Goal: Task Accomplishment & Management: Use online tool/utility

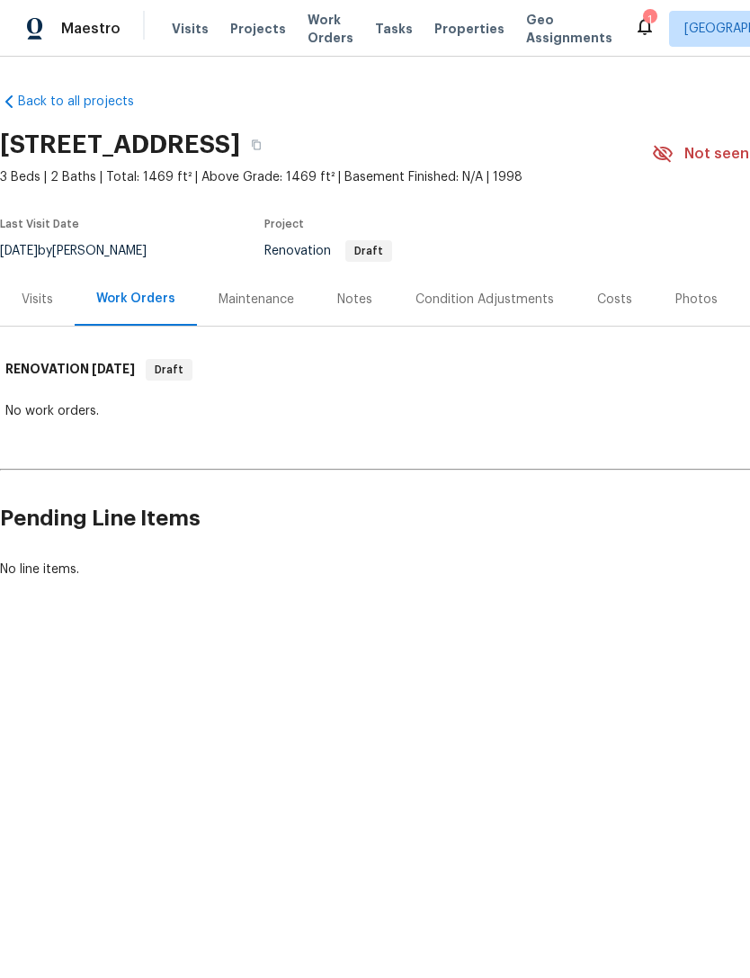
click at [439, 36] on span "Properties" at bounding box center [469, 29] width 70 height 18
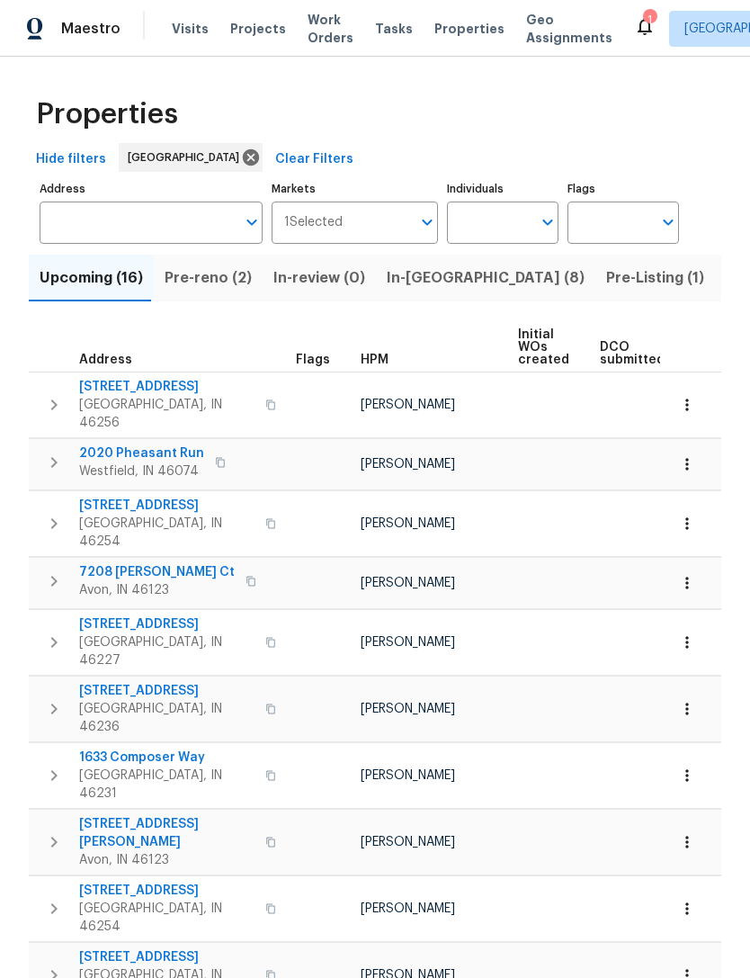
click at [73, 229] on input "Address" at bounding box center [138, 222] width 196 height 42
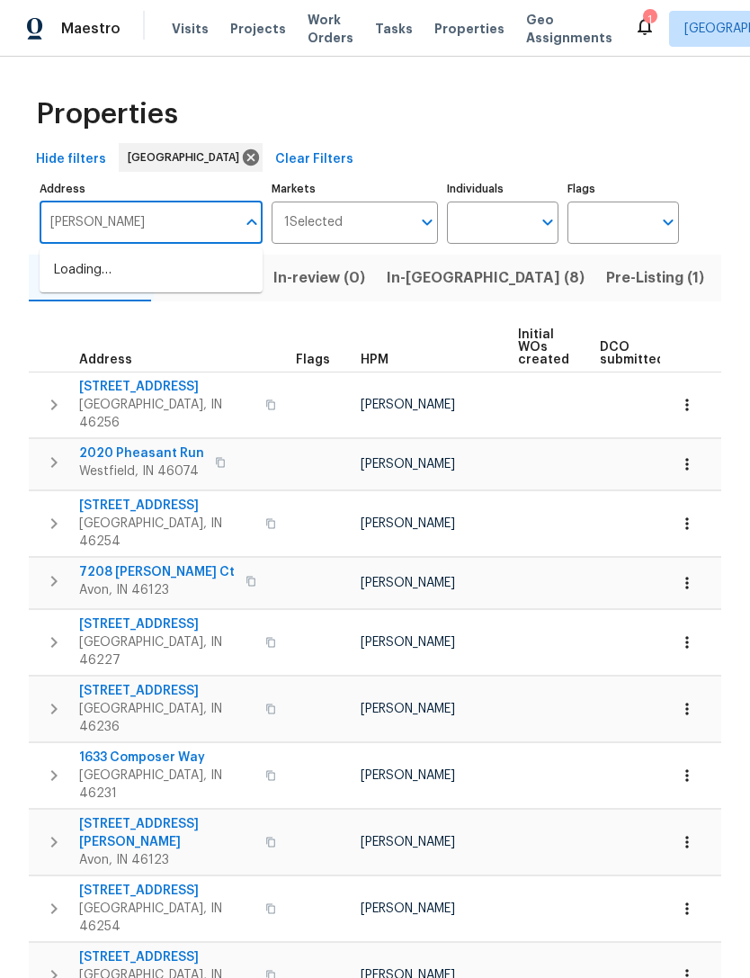
type input "sandy forge"
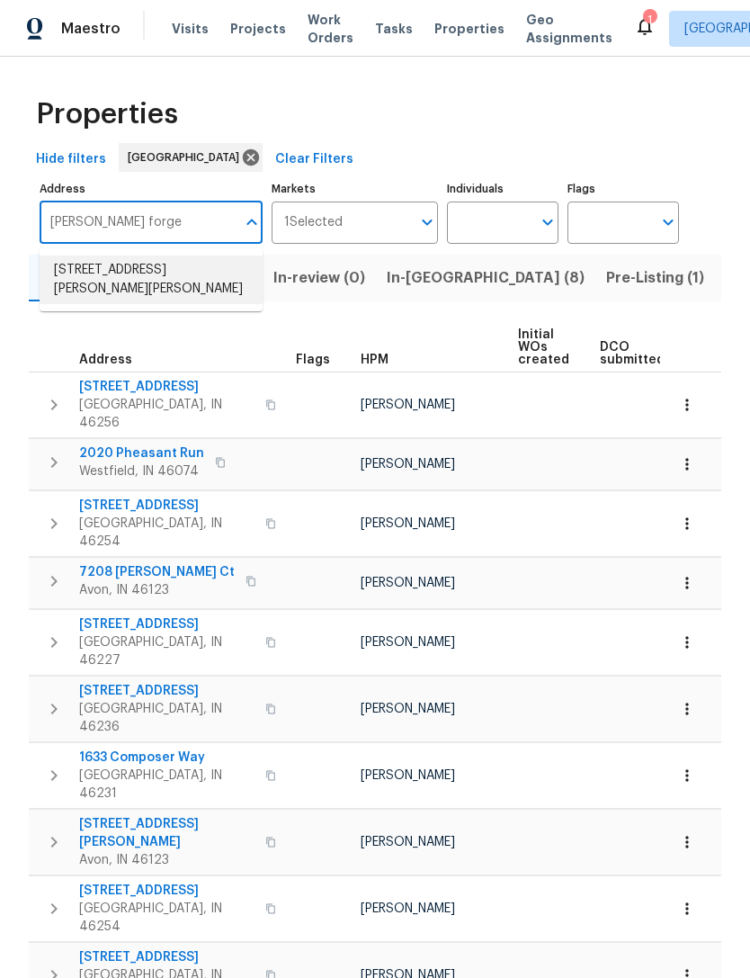
click at [85, 284] on li "5210 Sandy Forge Dr Indianapolis IN 46221" at bounding box center [151, 279] width 223 height 49
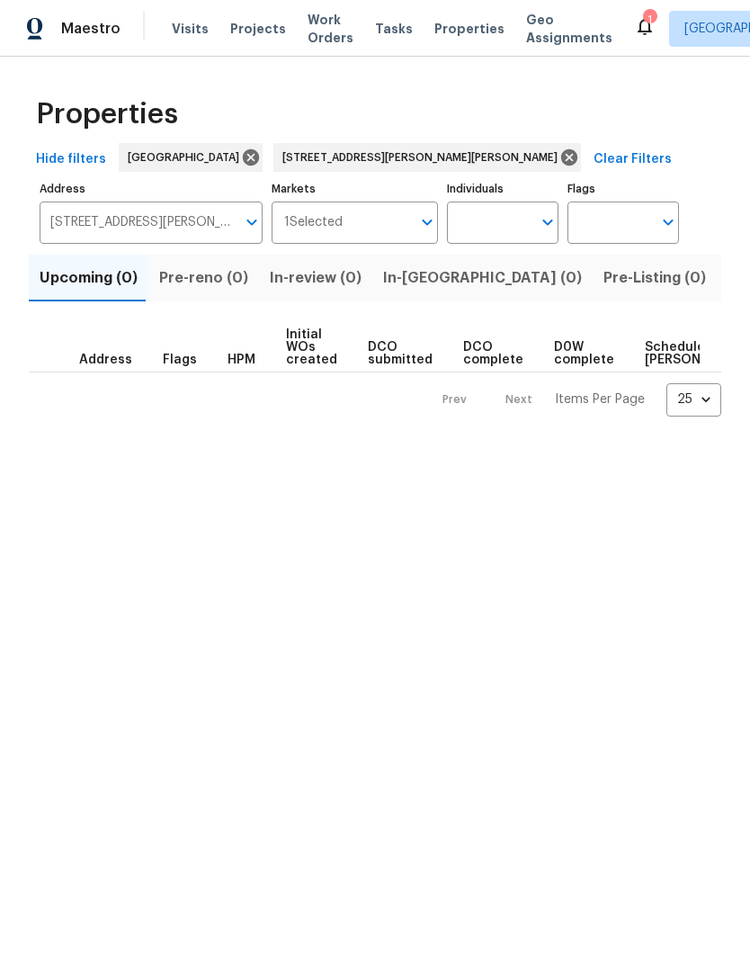
click at [728, 284] on span "Listed (1)" at bounding box center [760, 277] width 65 height 25
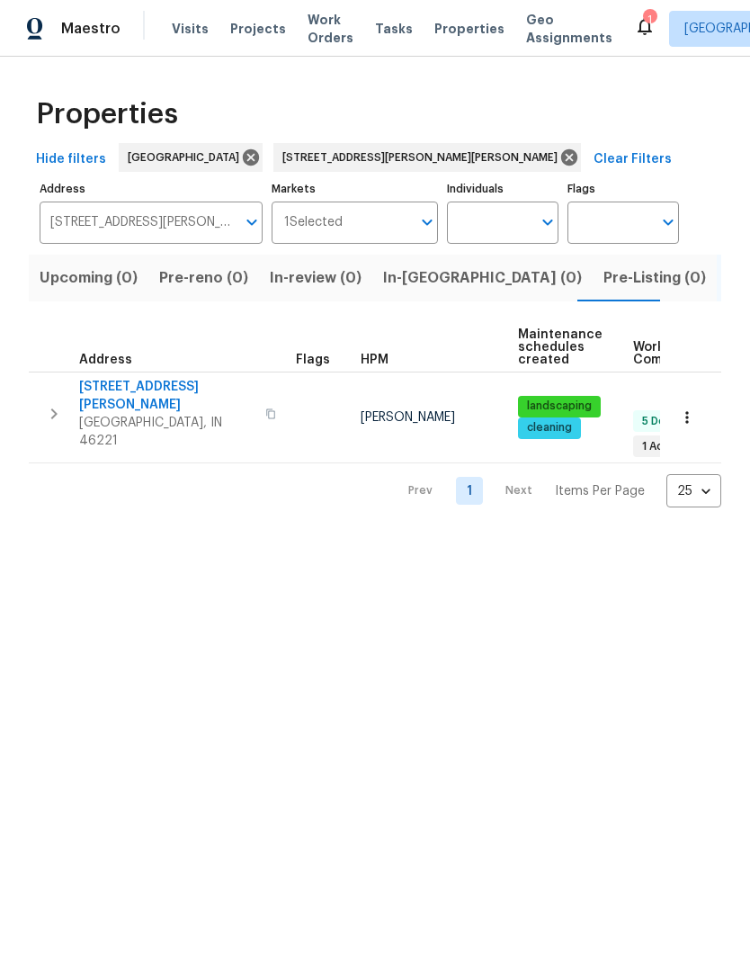
click at [109, 396] on span "[STREET_ADDRESS][PERSON_NAME]" at bounding box center [166, 396] width 175 height 36
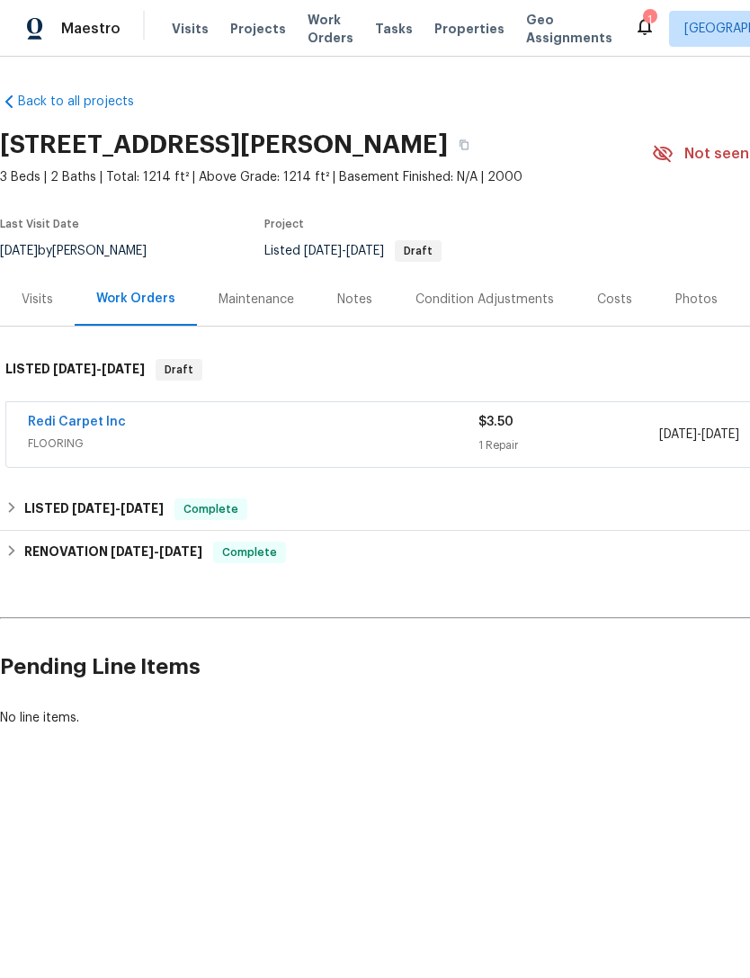
click at [59, 427] on link "Redi Carpet Inc" at bounding box center [77, 422] width 98 height 13
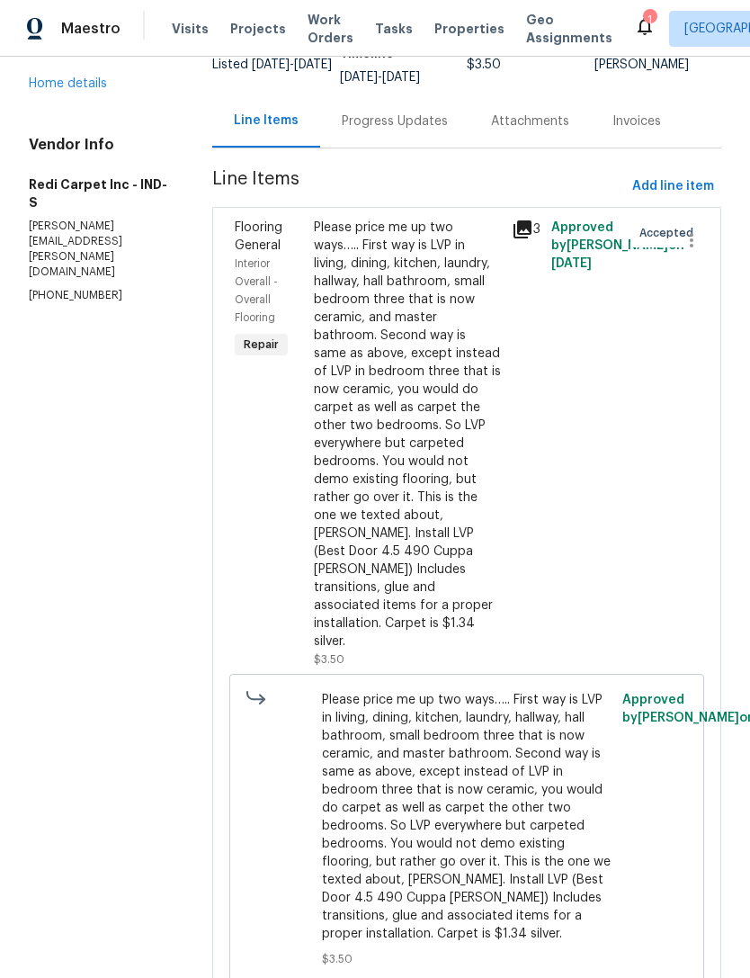
click at [352, 524] on div "Please price me up two ways….. First way is LVP in living, dining, kitchen, lau…" at bounding box center [407, 435] width 187 height 432
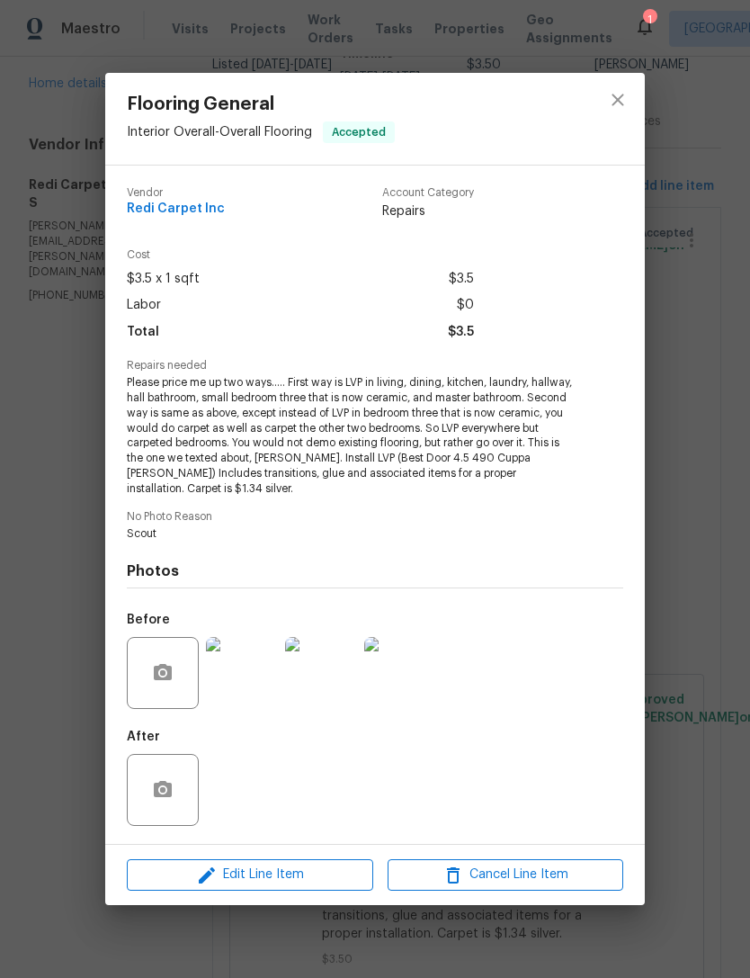
click at [135, 387] on span "Please price me up two ways….. First way is LVP in living, dining, kitchen, lau…" at bounding box center [350, 435] width 447 height 121
click at [182, 879] on span "Edit Line Item" at bounding box center [250, 874] width 236 height 22
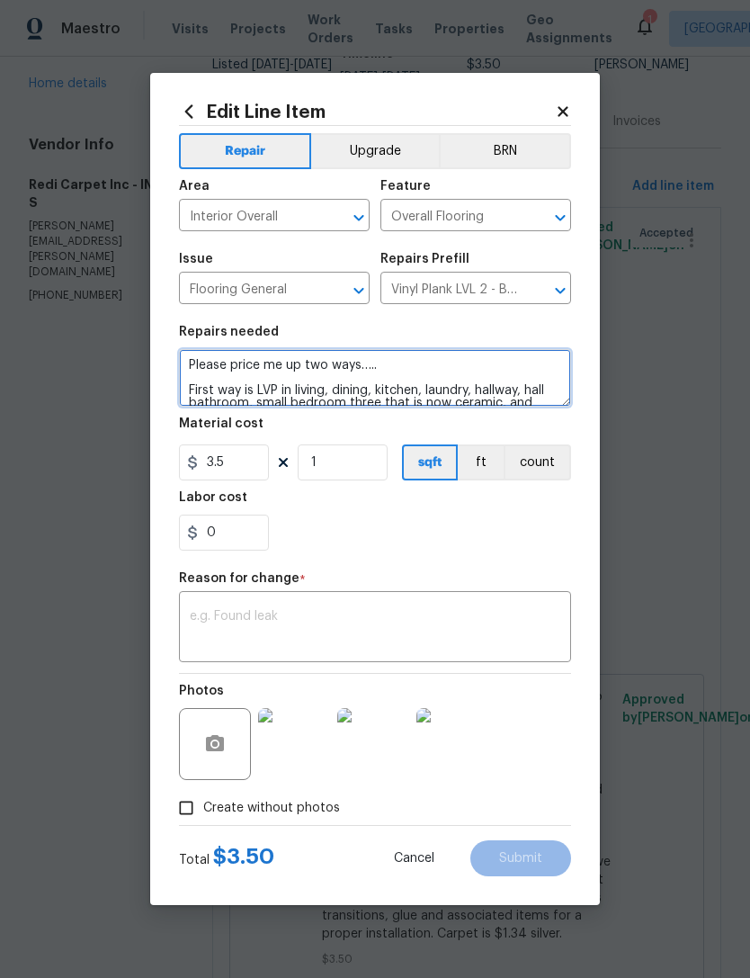
click at [190, 364] on textarea "Please price me up two ways….. First way is LVP in living, dining, kitchen, lau…" at bounding box center [375, 378] width 392 height 58
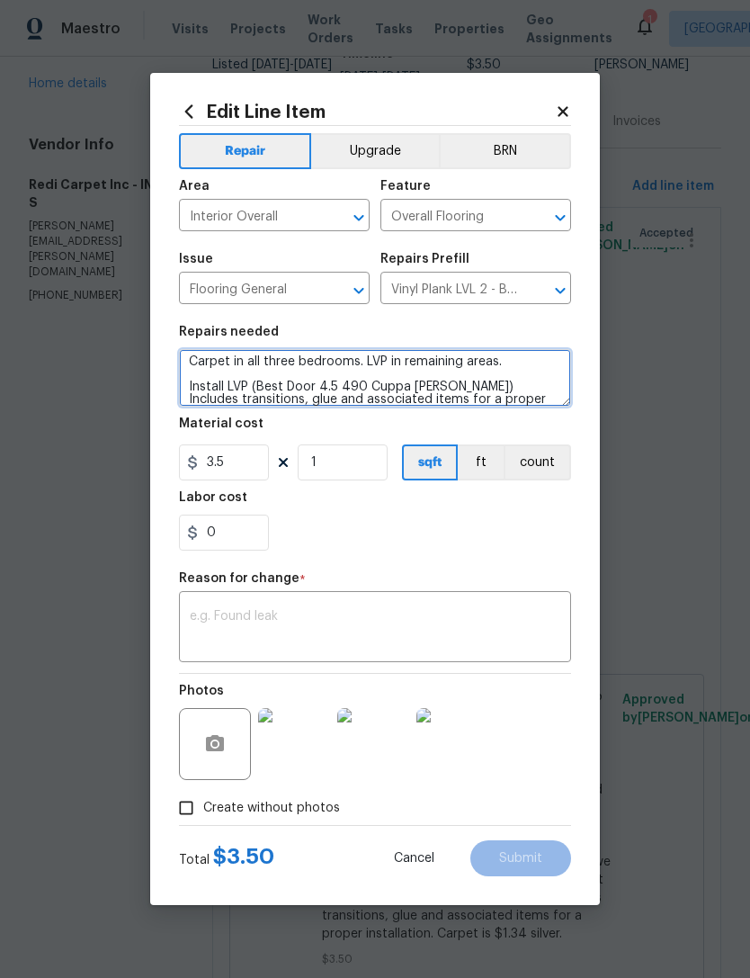
scroll to position [4, 0]
type textarea "Carpet in all three bedrooms. LVP in remaining areas. Install LVP (Best Door 4.…"
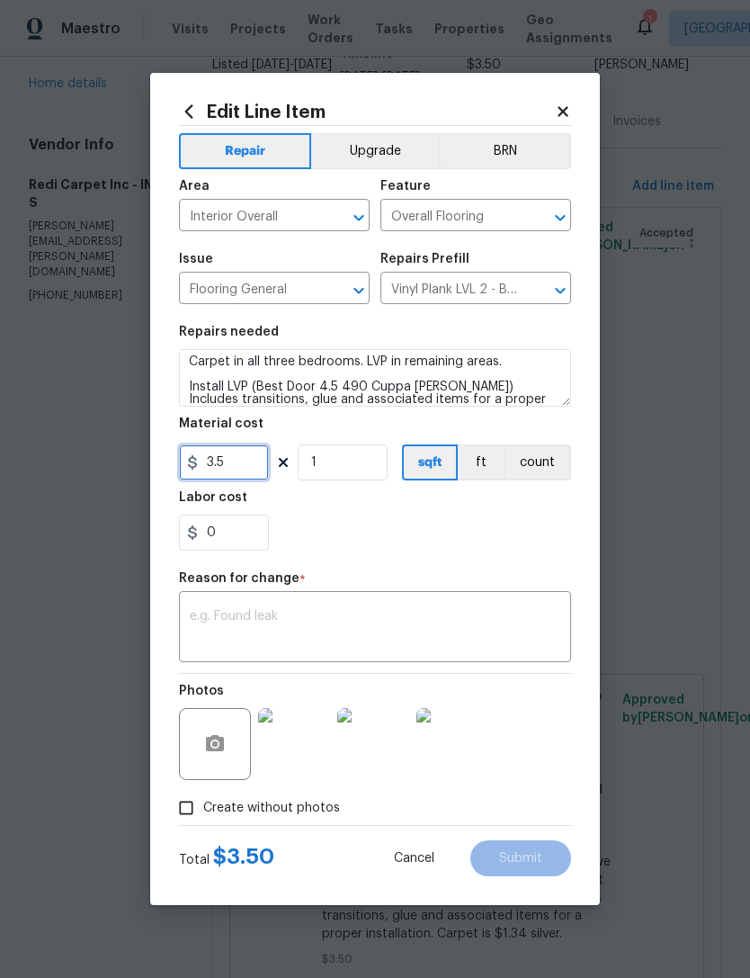
click at [238, 460] on input "3.5" at bounding box center [224, 462] width 90 height 36
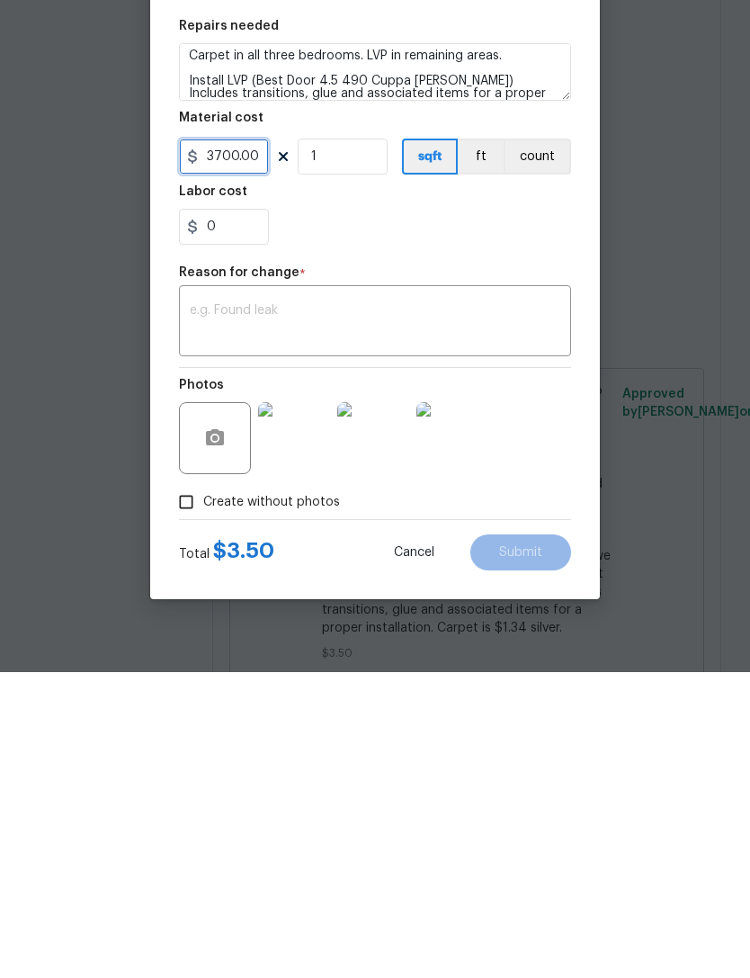
scroll to position [58, 0]
click at [519, 595] on div "x ​" at bounding box center [375, 628] width 392 height 67
type input "3700"
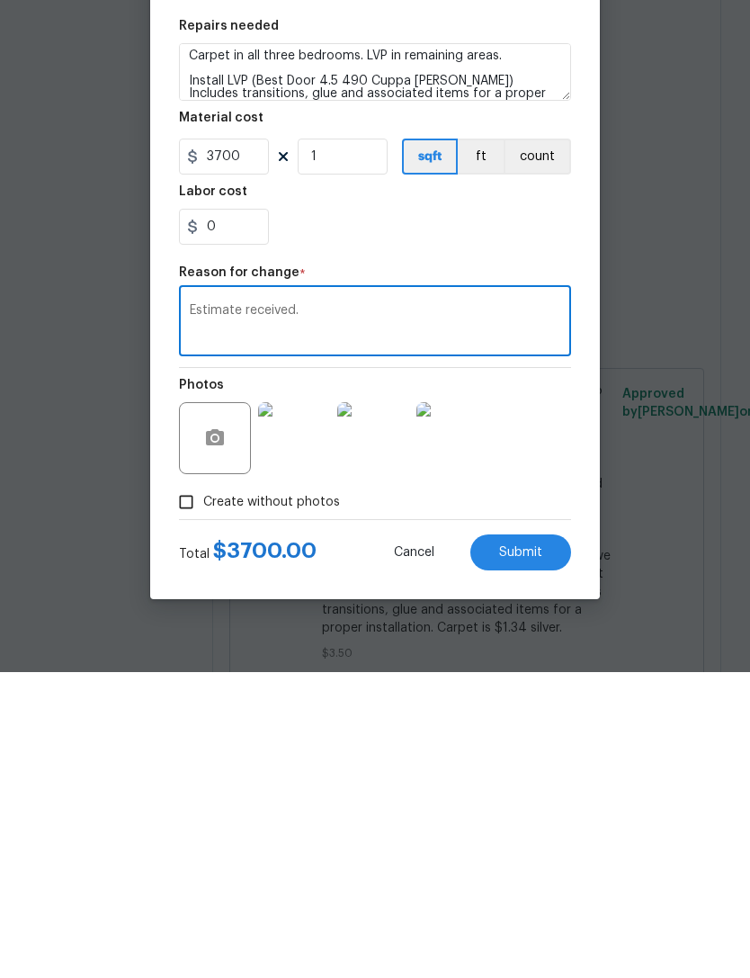
type textarea "Estimate received."
click at [540, 852] on span "Submit" at bounding box center [520, 858] width 43 height 13
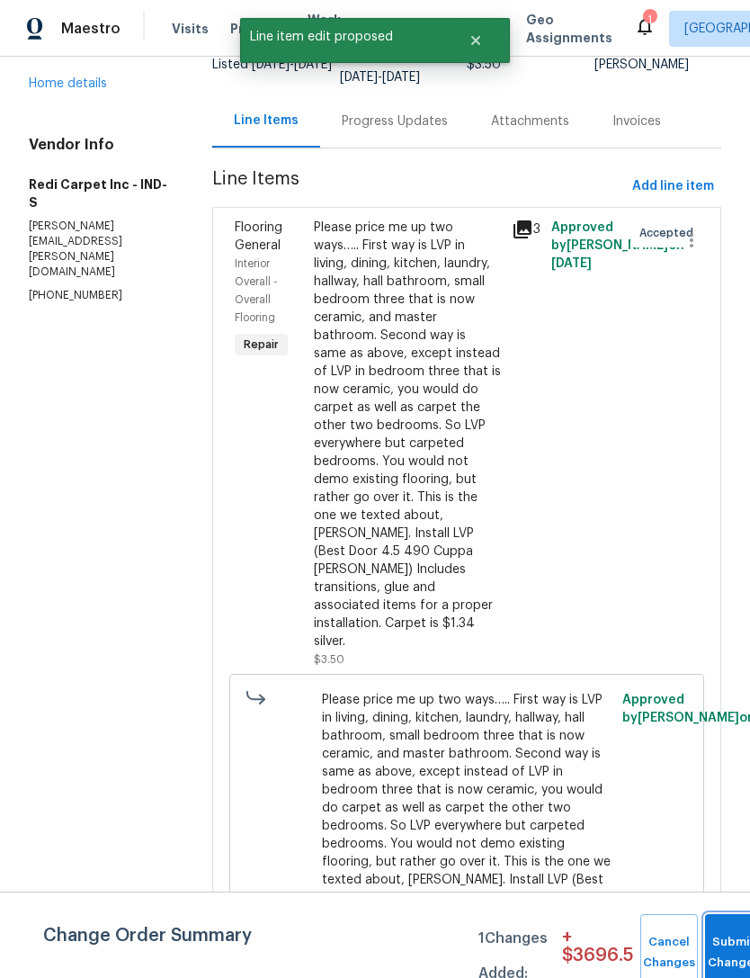
click at [725, 947] on button "Submit Changes" at bounding box center [734, 952] width 58 height 77
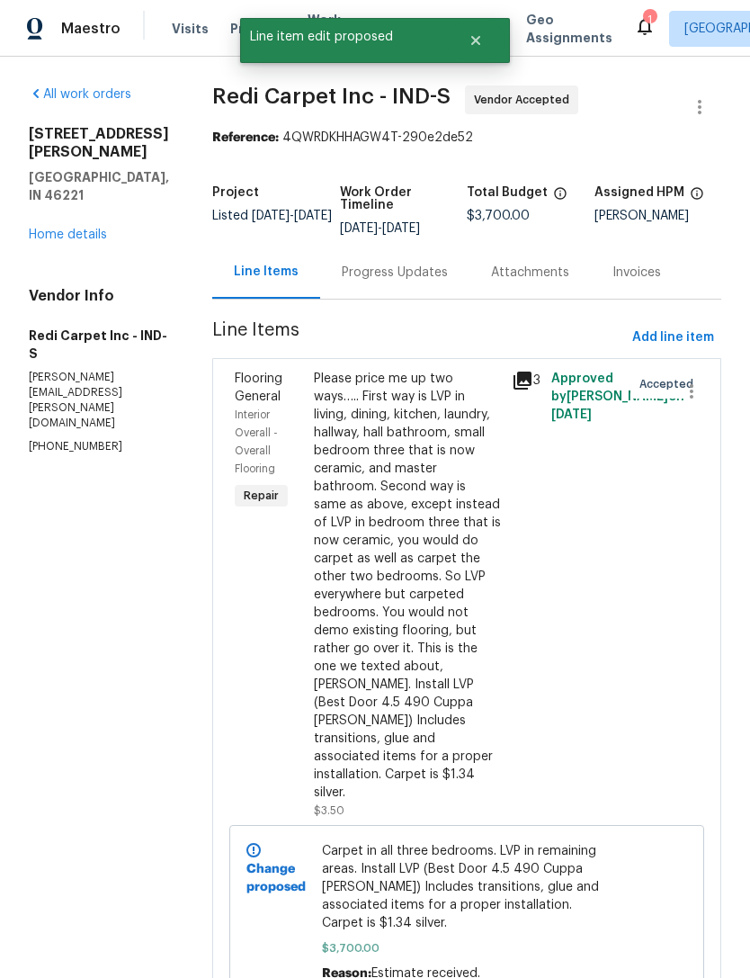
scroll to position [0, 0]
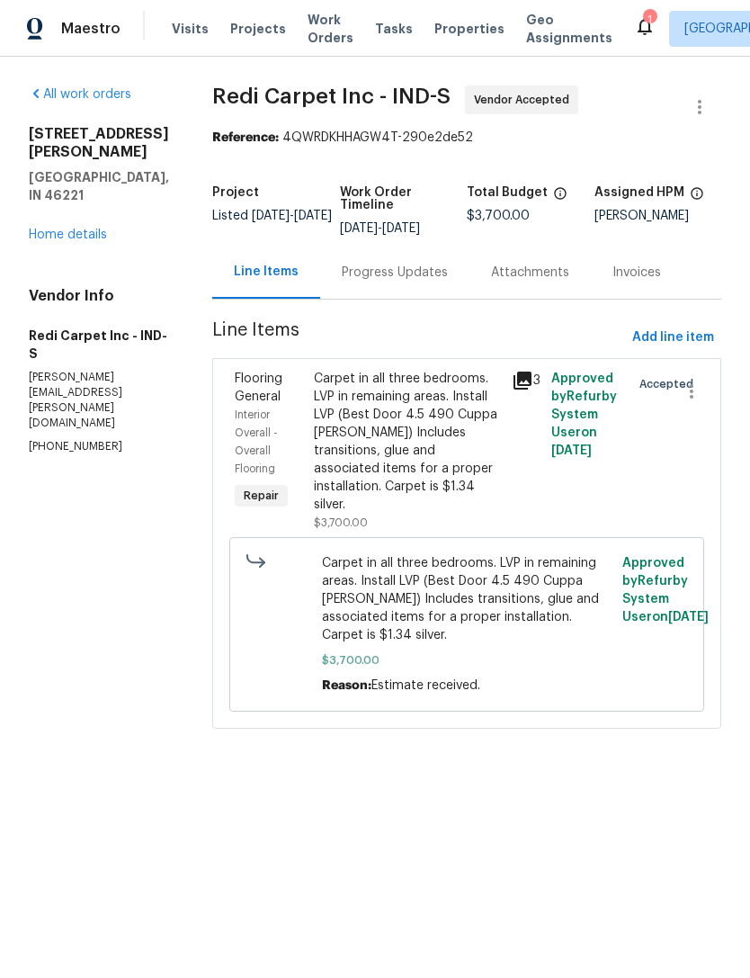
click at [391, 279] on div "Progress Updates" at bounding box center [395, 273] width 106 height 18
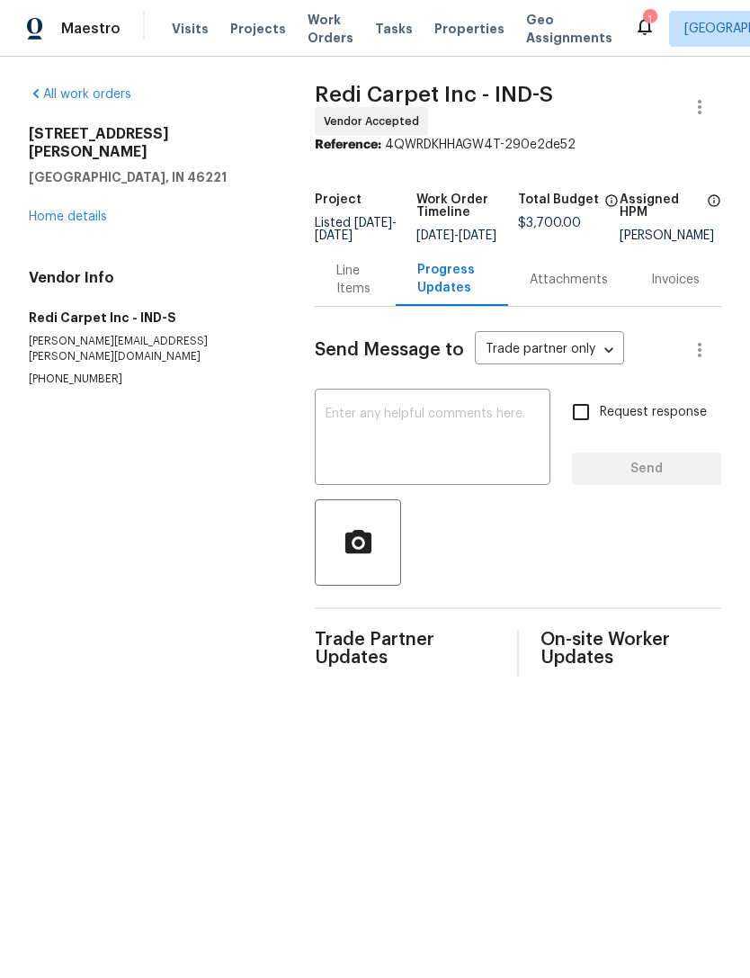
click at [333, 416] on textarea at bounding box center [433, 438] width 214 height 63
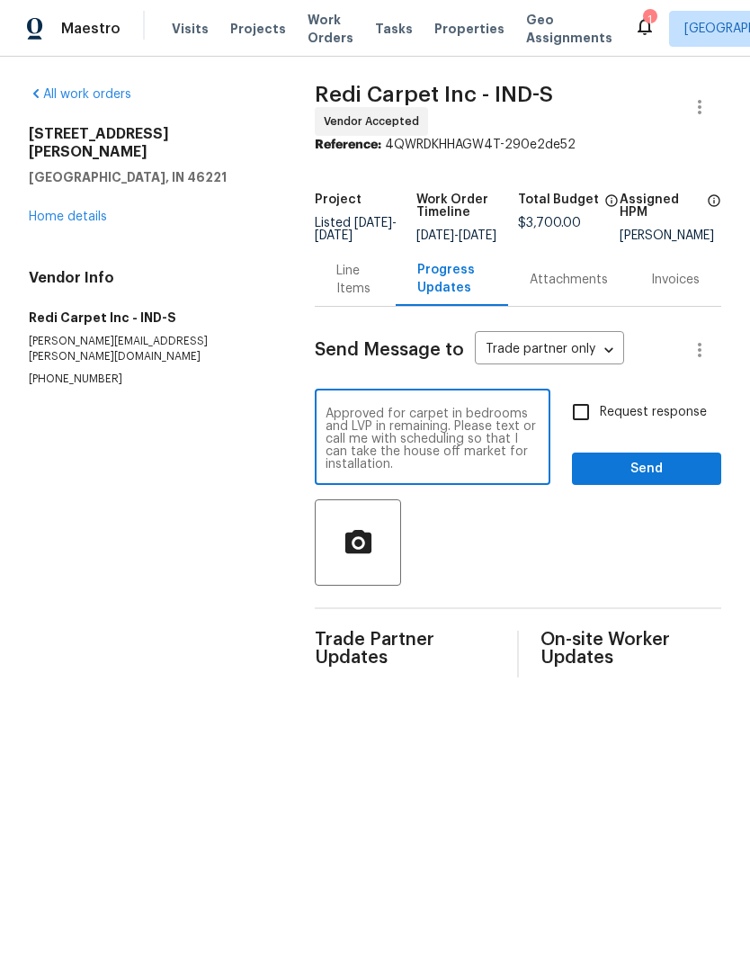
type textarea "Approved for carpet in bedrooms and LVP in remaining. Please text or call me wi…"
click at [675, 478] on span "Send" at bounding box center [646, 469] width 121 height 22
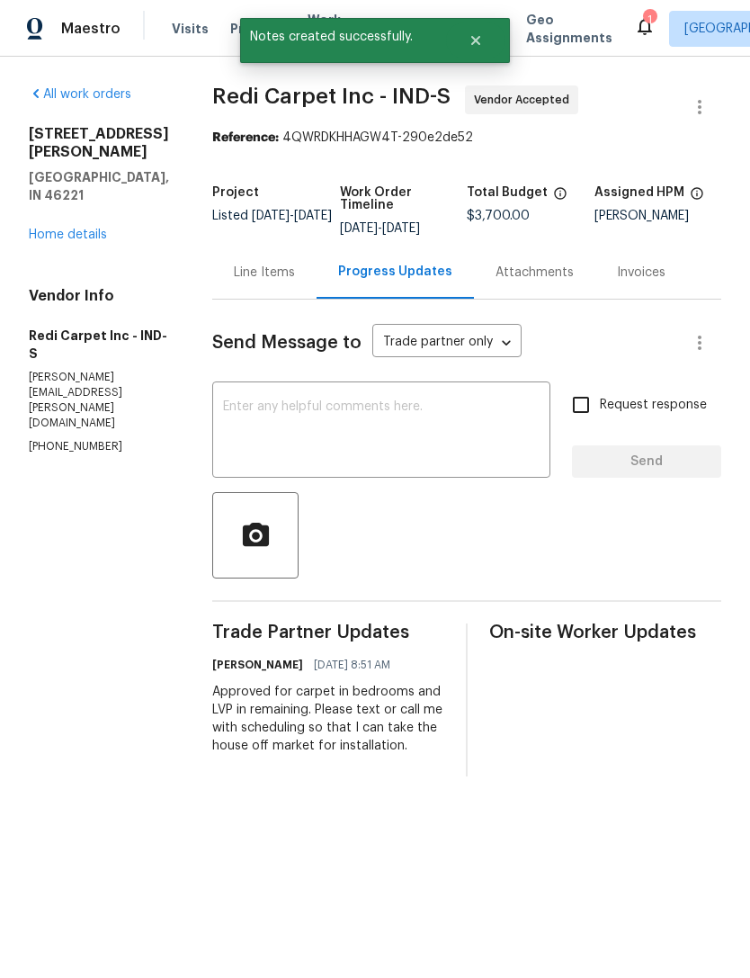
click at [638, 31] on icon at bounding box center [645, 27] width 14 height 18
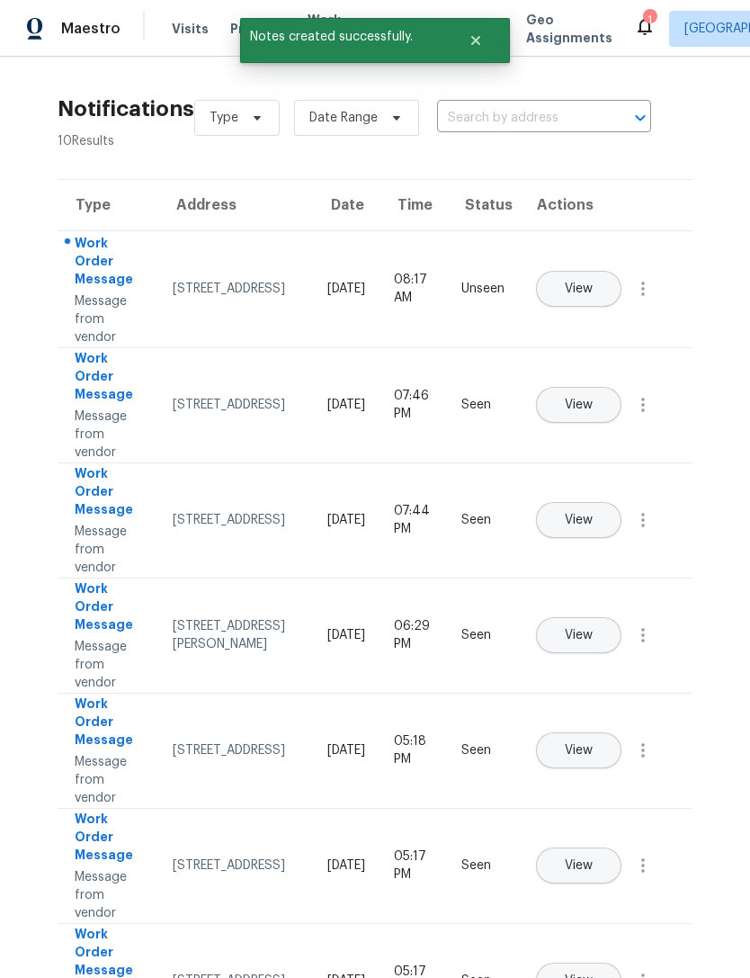
click at [189, 282] on div "[STREET_ADDRESS]" at bounding box center [236, 289] width 126 height 18
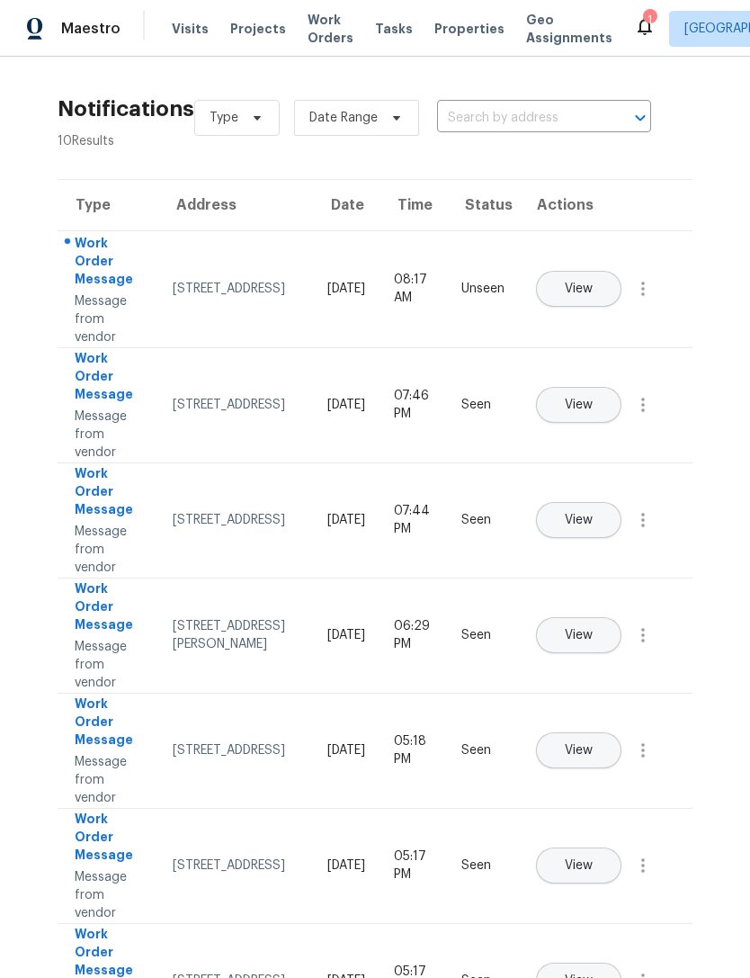
click at [621, 271] on button "View" at bounding box center [578, 289] width 85 height 36
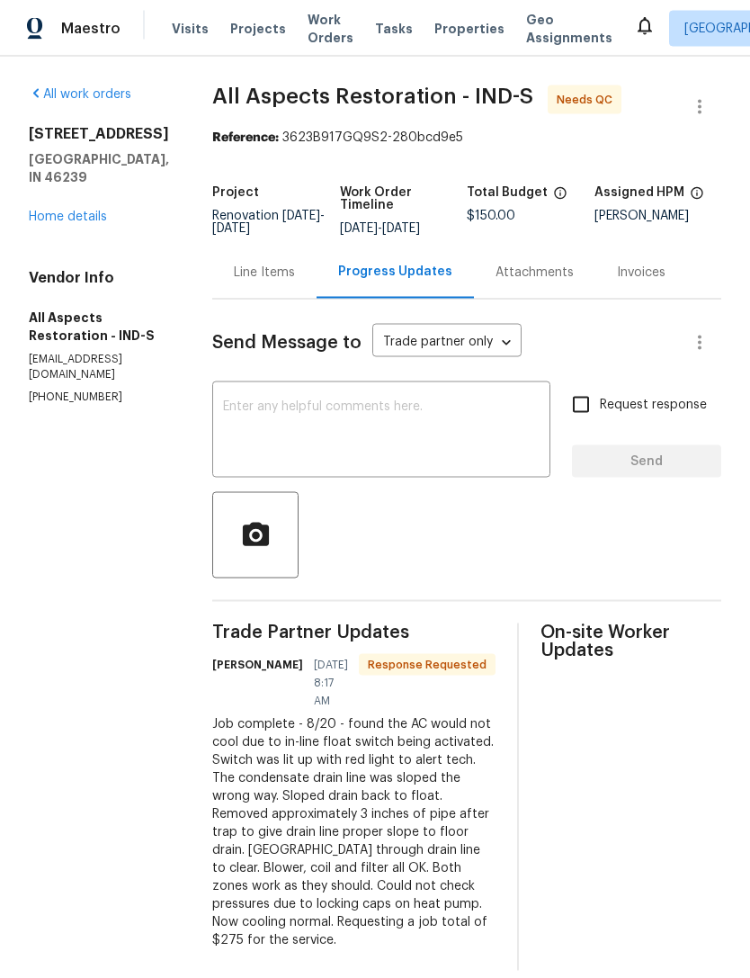
scroll to position [57, 0]
click at [242, 246] on div "Line Items" at bounding box center [264, 272] width 104 height 53
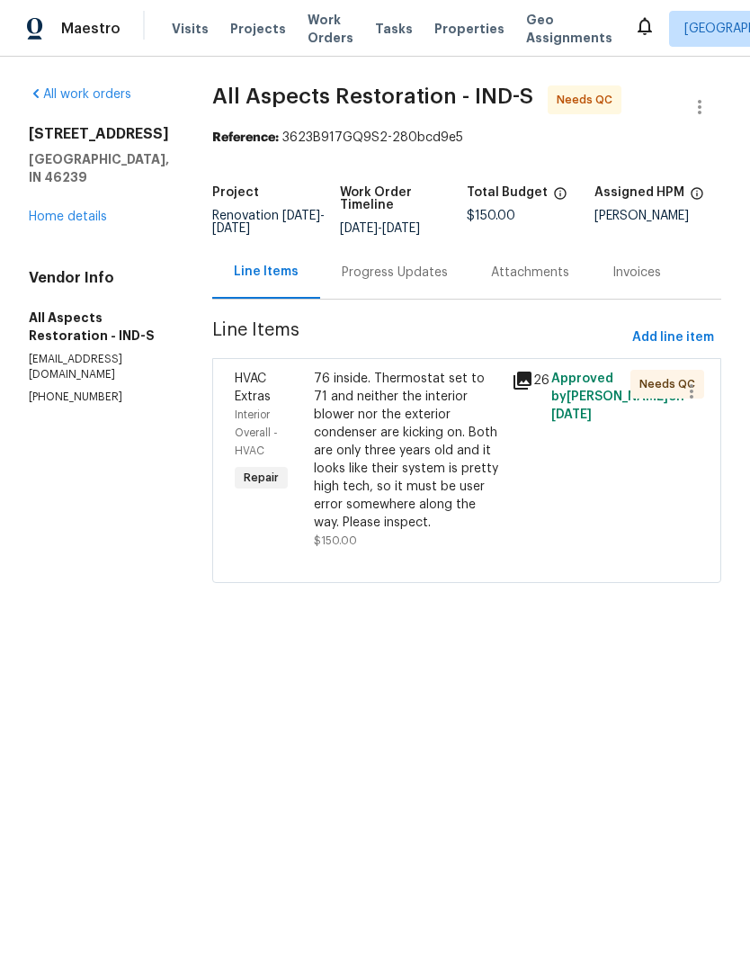
click at [336, 460] on div "76 inside. Thermostat set to 71 and neither the interior blower nor the exterio…" at bounding box center [407, 451] width 187 height 162
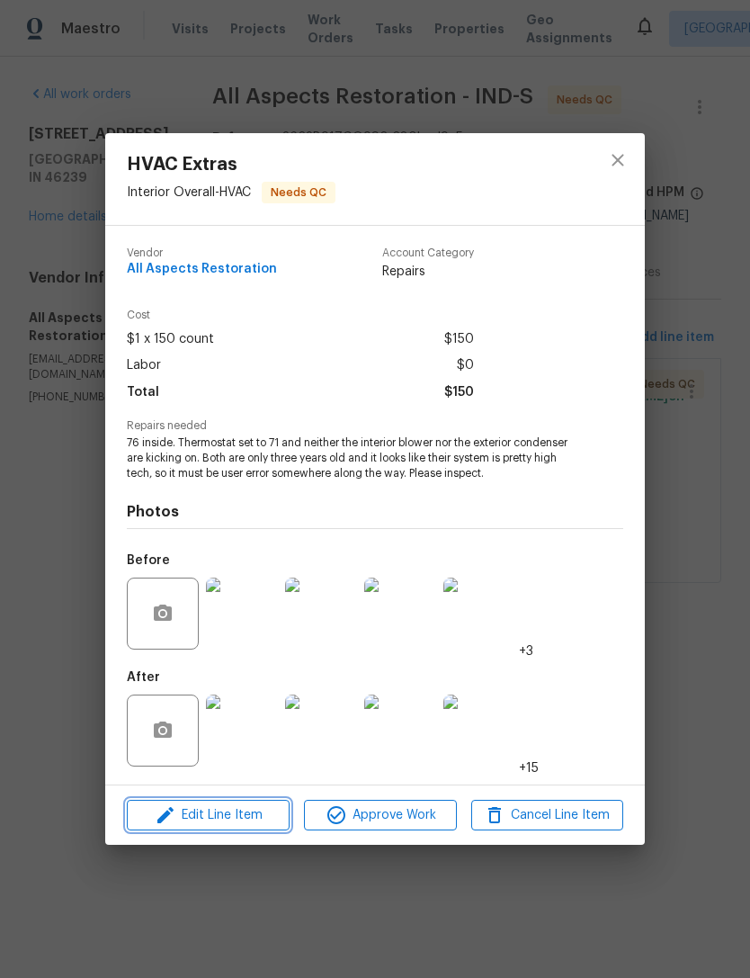
click at [184, 823] on span "Edit Line Item" at bounding box center [208, 815] width 152 height 22
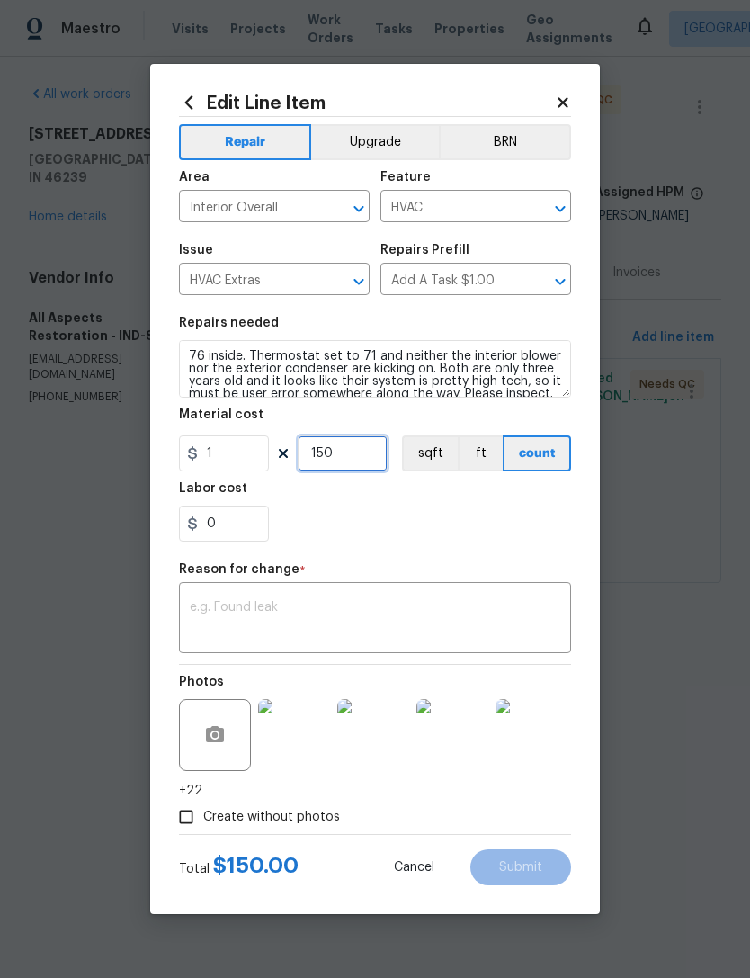
click at [341, 457] on input "150" at bounding box center [343, 453] width 90 height 36
type input "275"
click at [215, 604] on textarea at bounding box center [375, 620] width 371 height 38
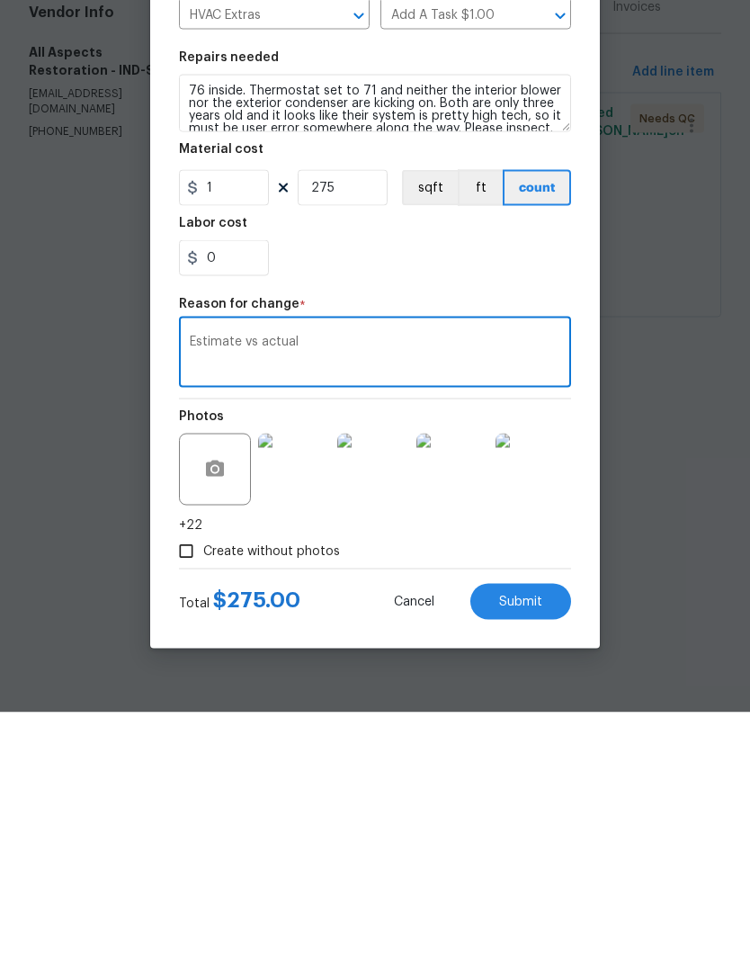
type textarea "Estimate vs actual"
click at [548, 849] on button "Submit" at bounding box center [520, 867] width 101 height 36
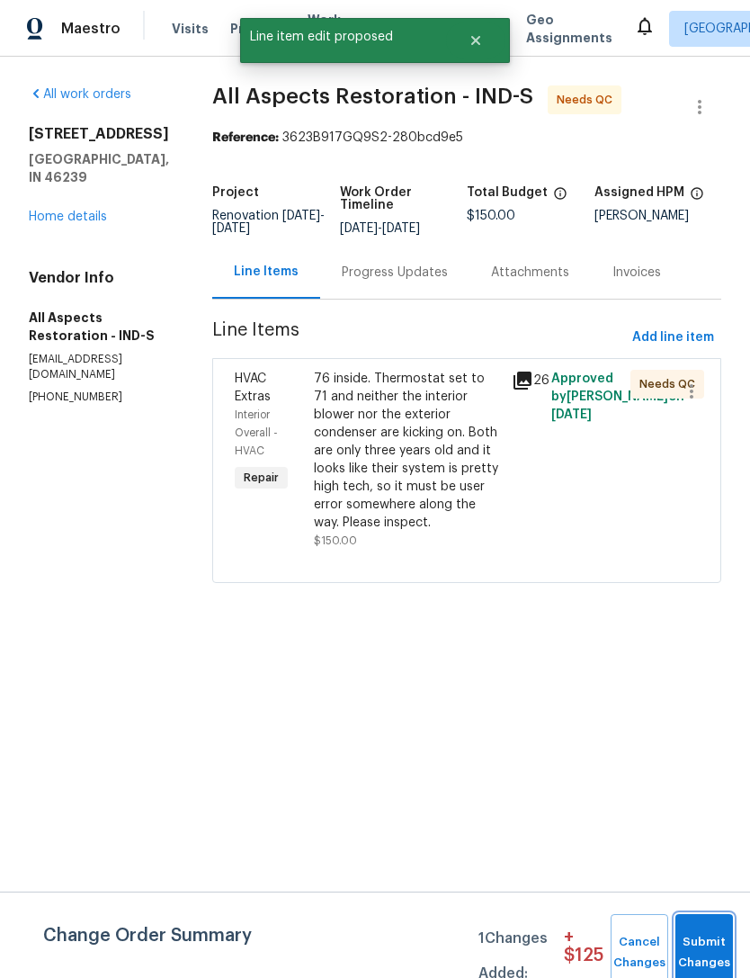
click at [717, 949] on span "Submit Changes" at bounding box center [704, 952] width 40 height 41
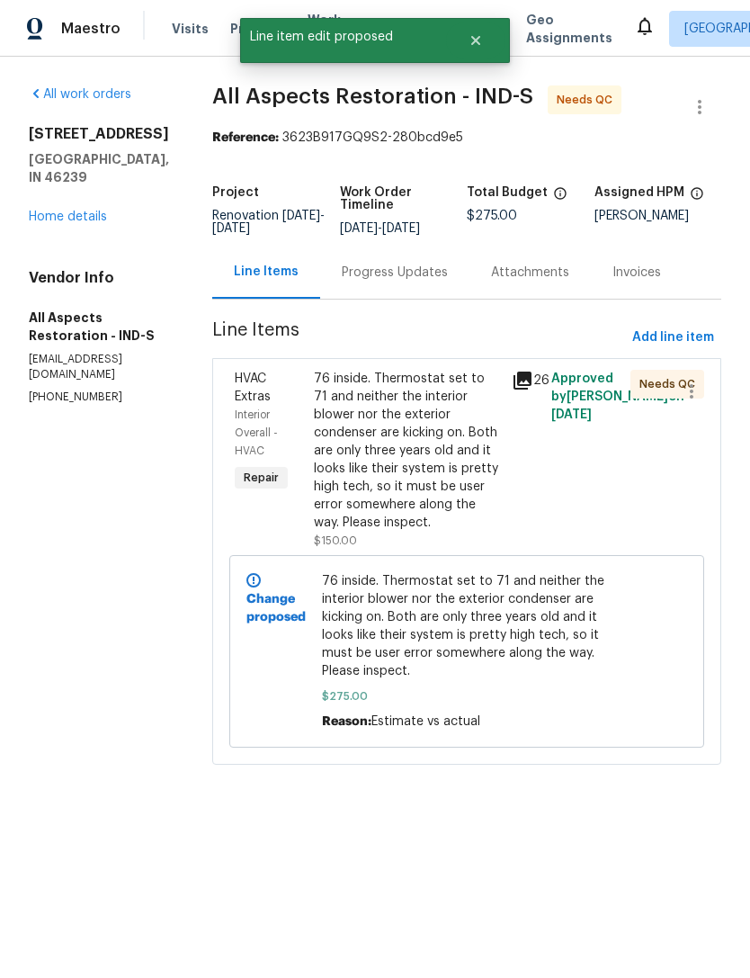
click at [384, 469] on div "76 inside. Thermostat set to 71 and neither the interior blower nor the exterio…" at bounding box center [407, 451] width 187 height 162
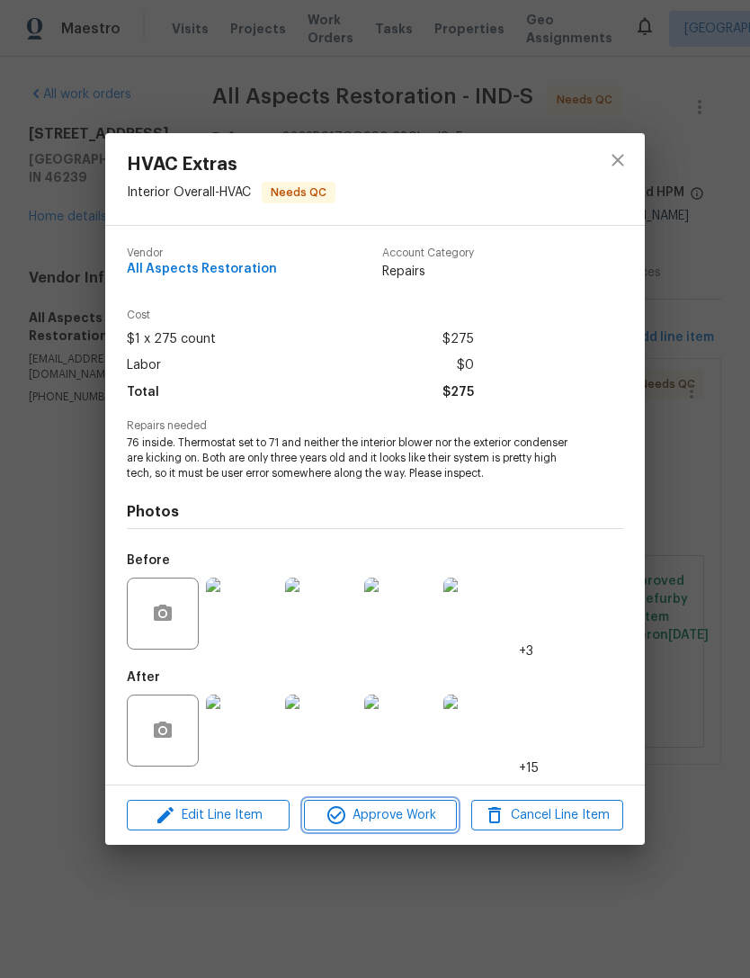
click at [426, 813] on span "Approve Work" at bounding box center [379, 815] width 141 height 22
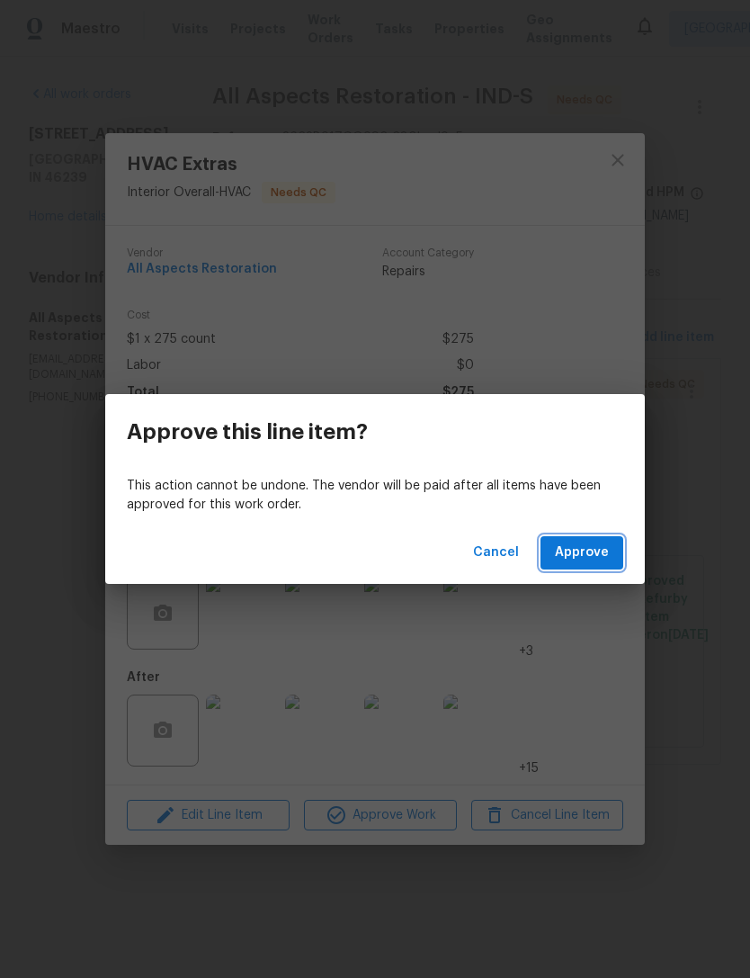
click at [599, 560] on span "Approve" at bounding box center [582, 552] width 54 height 22
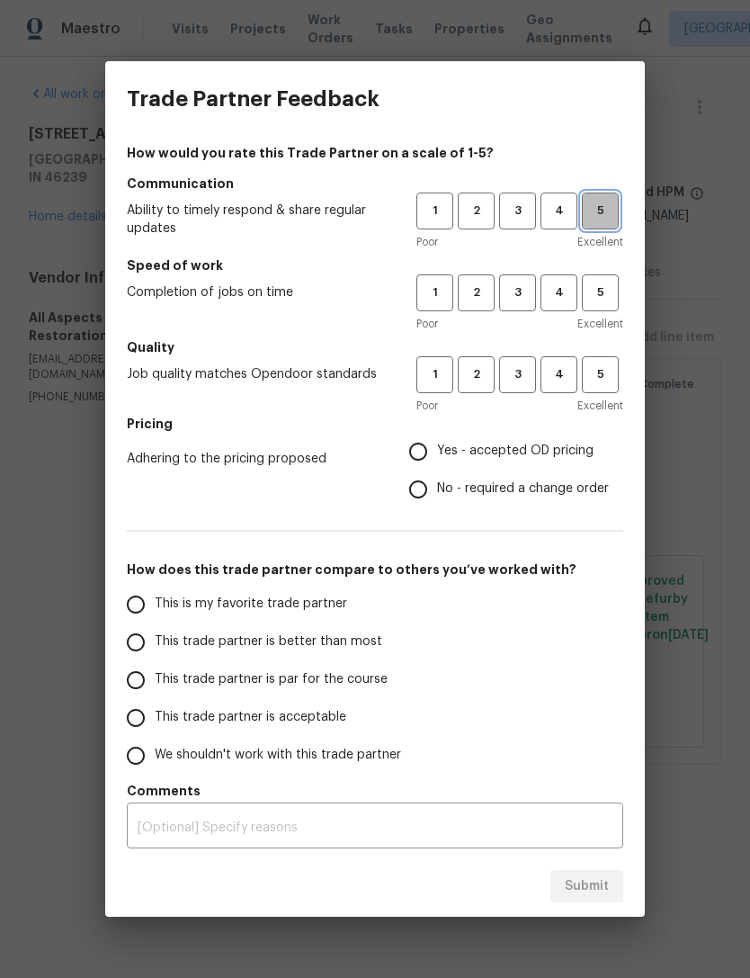
click at [605, 210] on span "5" at bounding box center [600, 211] width 33 height 21
click at [559, 304] on button "4" at bounding box center [559, 292] width 37 height 37
click at [611, 383] on span "5" at bounding box center [600, 374] width 33 height 21
click at [432, 493] on input "No - required a change order" at bounding box center [418, 489] width 38 height 38
radio input "true"
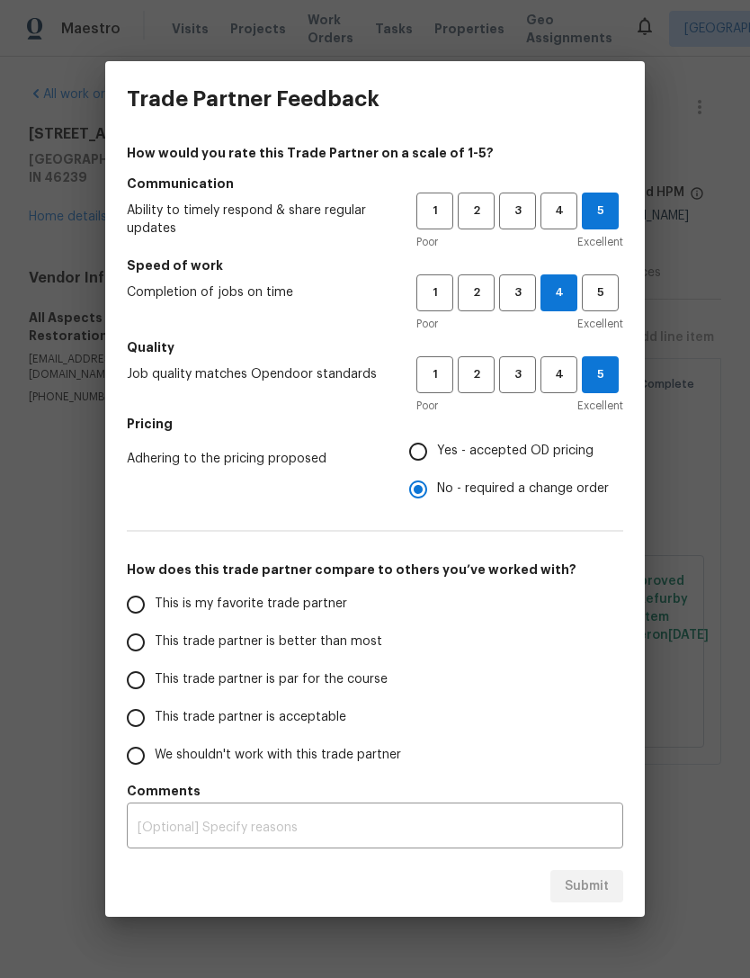
click at [139, 684] on input "This trade partner is par for the course" at bounding box center [136, 680] width 38 height 38
click at [599, 887] on span "Submit" at bounding box center [587, 886] width 44 height 22
radio input "true"
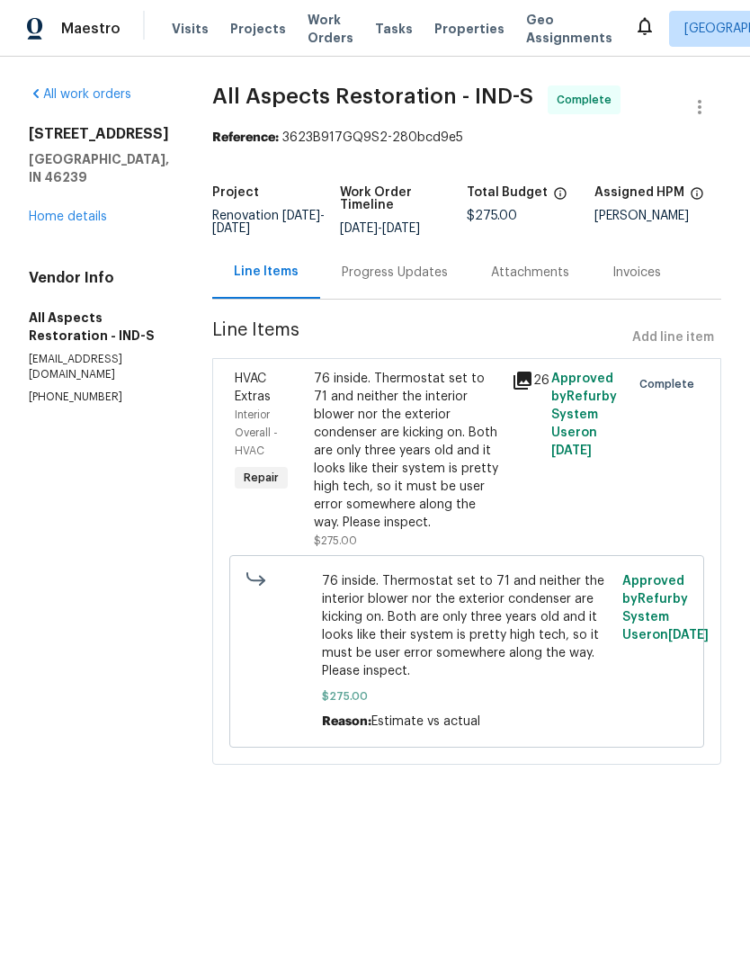
click at [380, 295] on div "Progress Updates" at bounding box center [394, 272] width 149 height 53
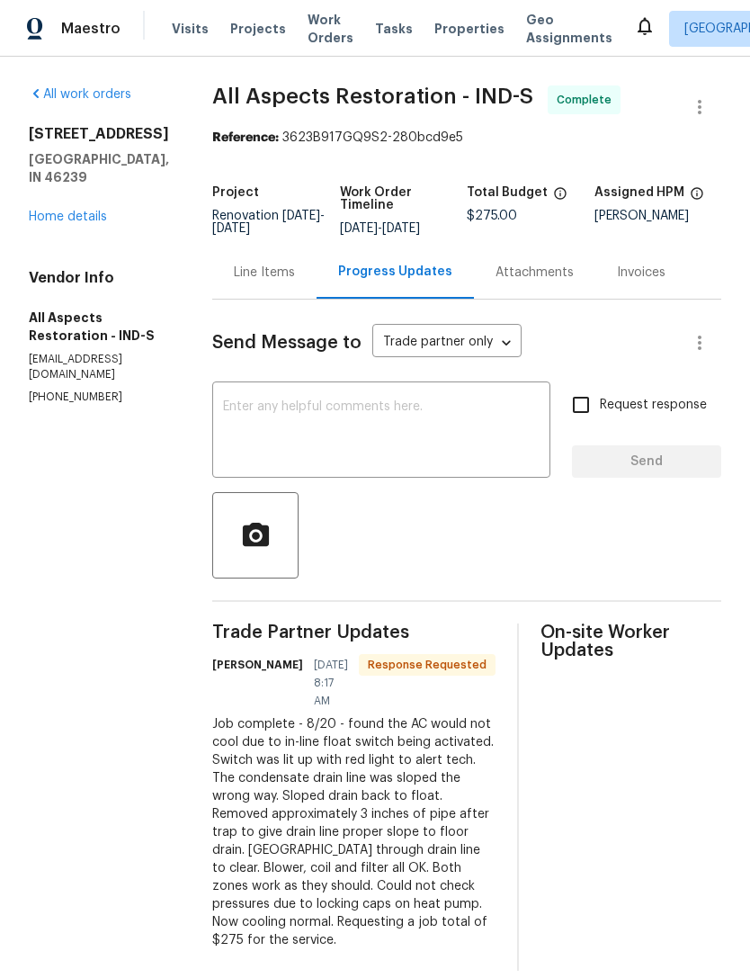
click at [258, 414] on textarea at bounding box center [381, 431] width 317 height 63
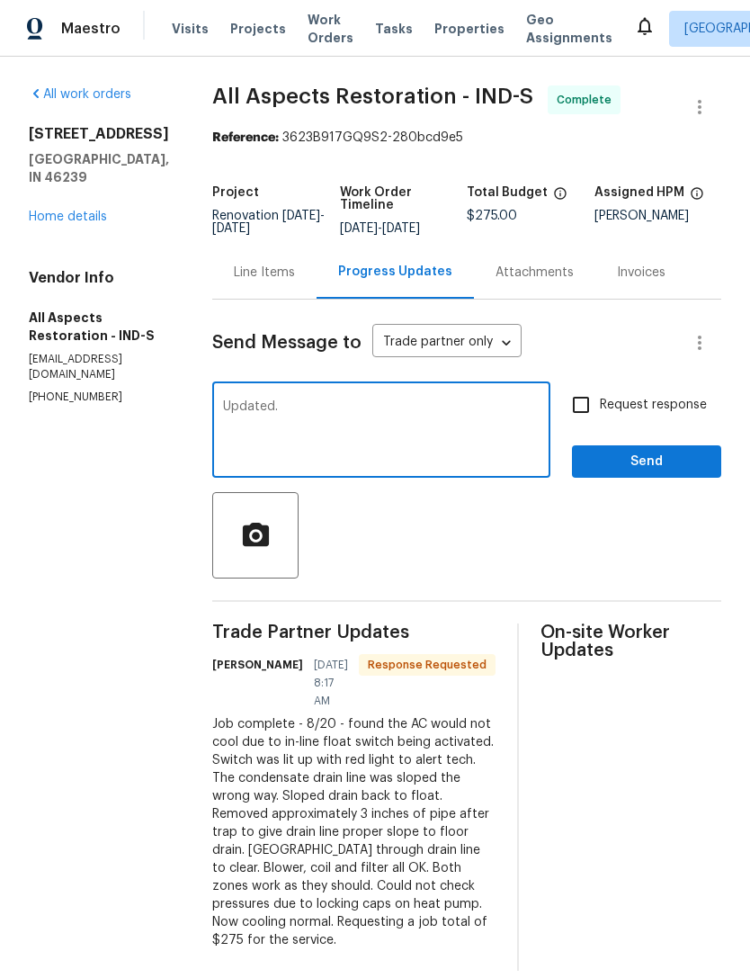
type textarea "Updated."
click at [675, 473] on span "Send" at bounding box center [646, 462] width 121 height 22
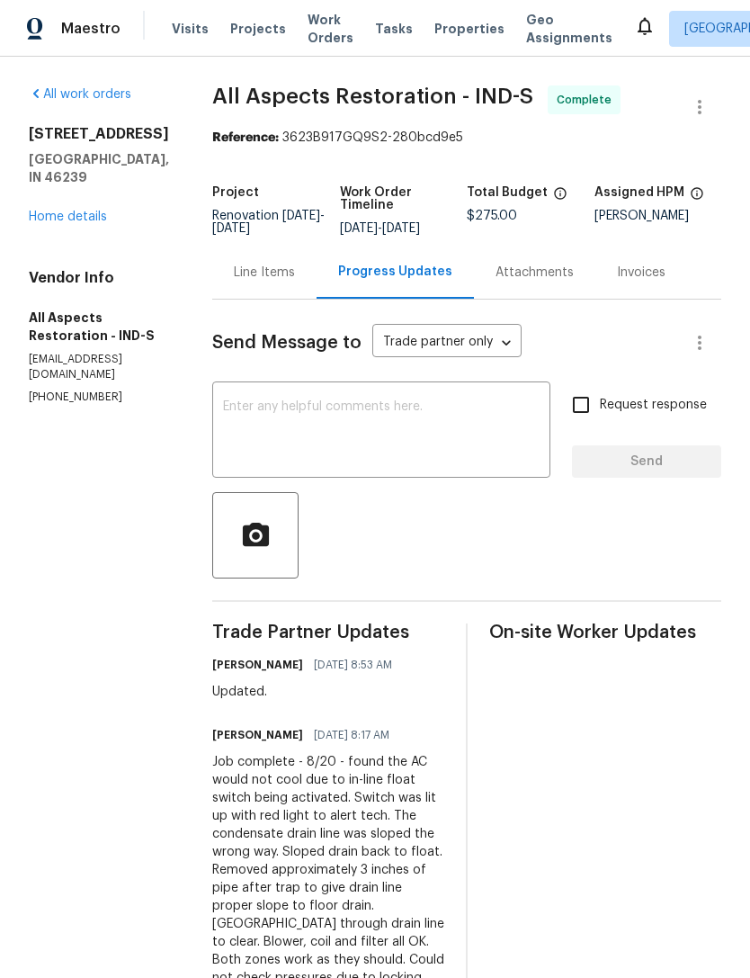
click at [249, 282] on div "Line Items" at bounding box center [264, 273] width 61 height 18
